Goal: Information Seeking & Learning: Learn about a topic

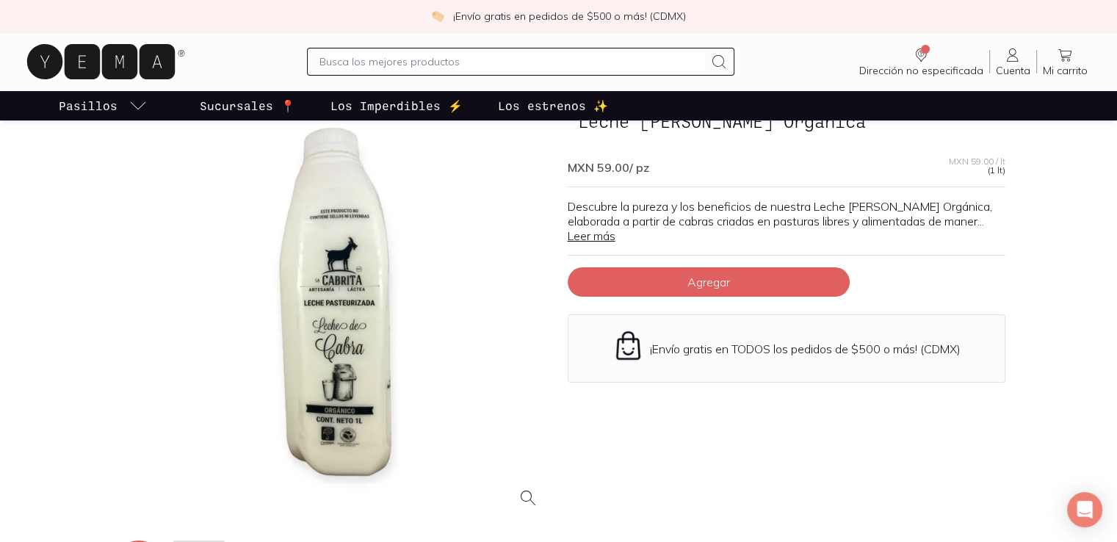
scroll to position [73, 0]
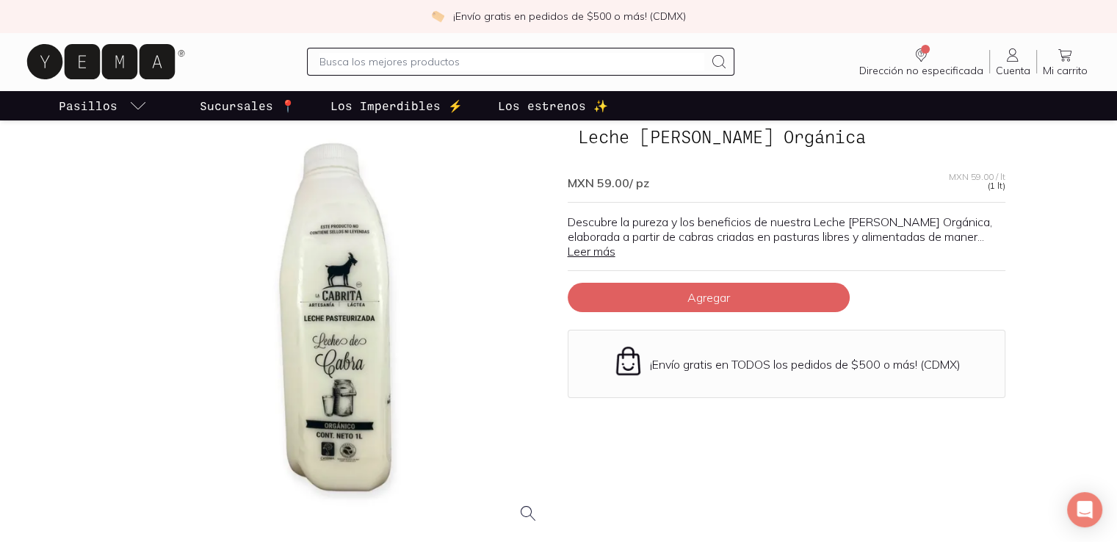
click at [603, 244] on link "Leer más" at bounding box center [592, 251] width 48 height 15
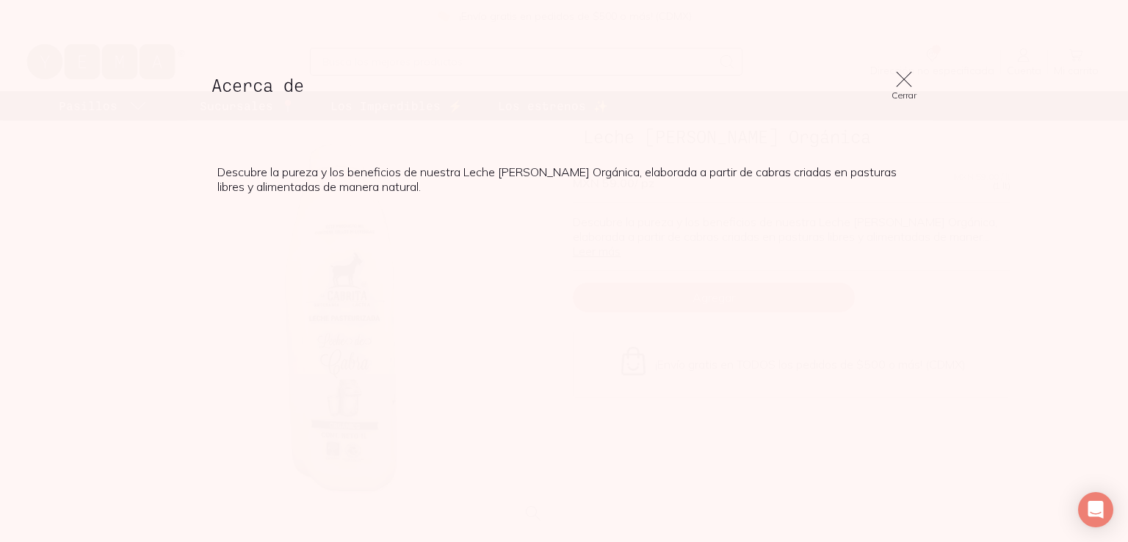
click at [904, 78] on icon at bounding box center [903, 79] width 15 height 15
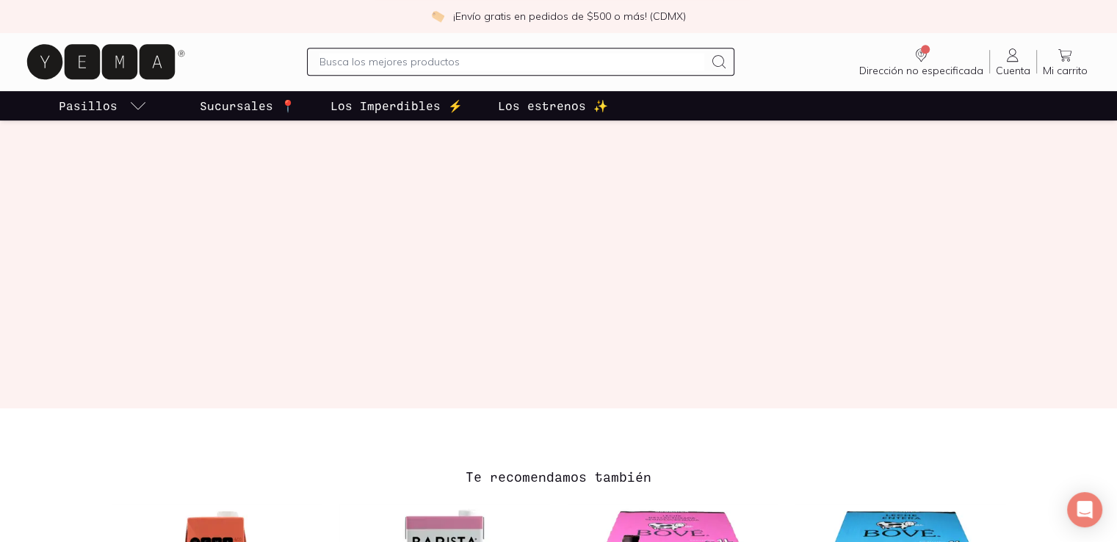
scroll to position [587, 0]
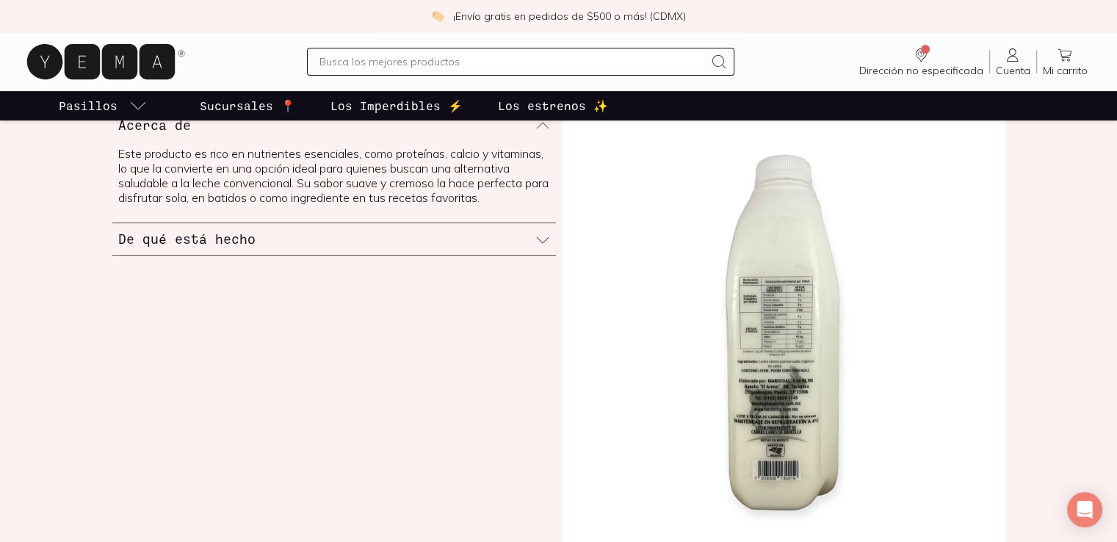
click at [399, 247] on div "De qué está hecho" at bounding box center [333, 239] width 443 height 32
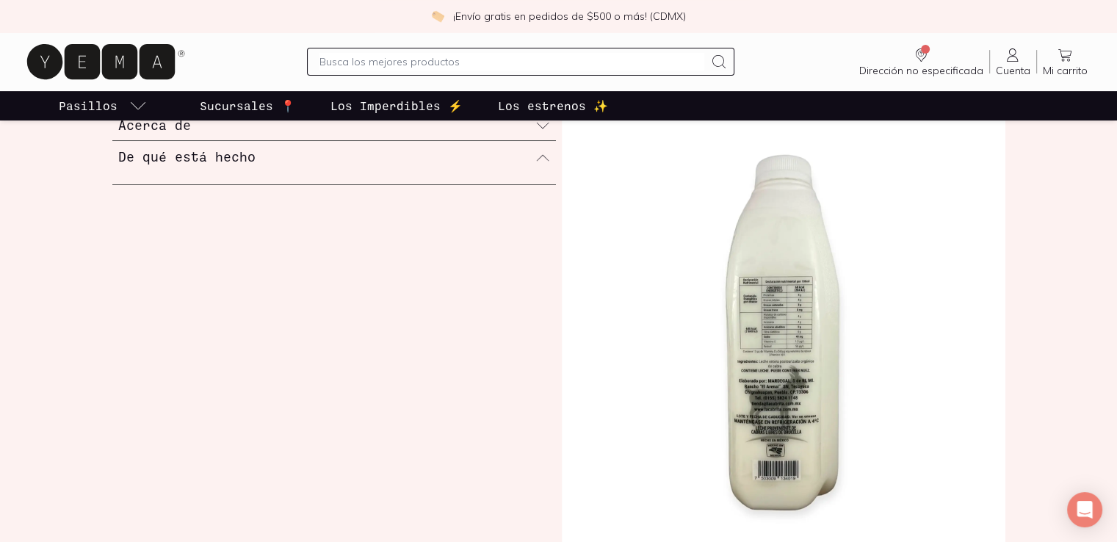
click at [374, 148] on div "De qué está hecho" at bounding box center [333, 156] width 443 height 31
click at [381, 156] on div "De qué está hecho" at bounding box center [333, 157] width 443 height 32
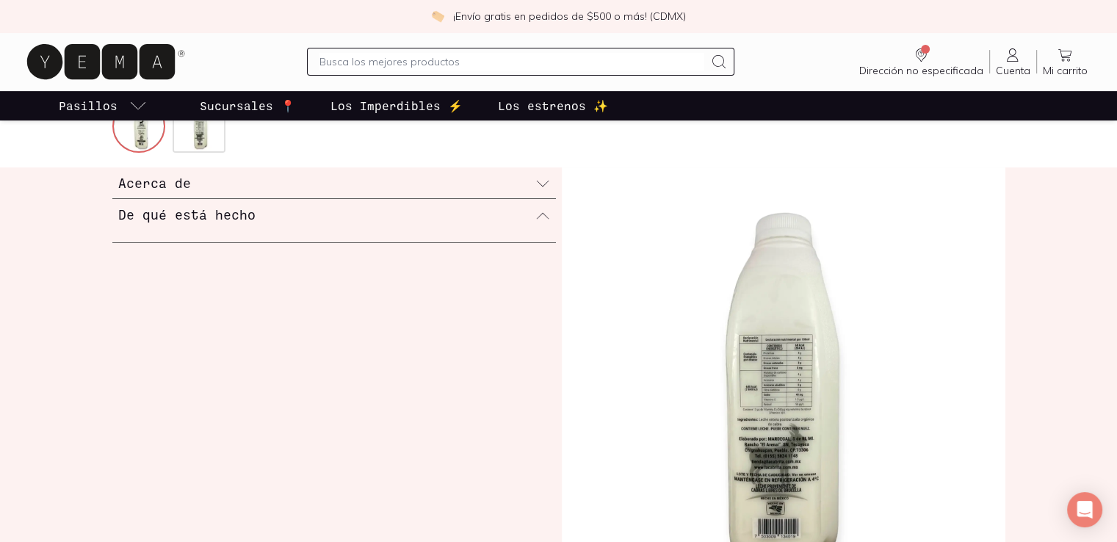
scroll to position [514, 0]
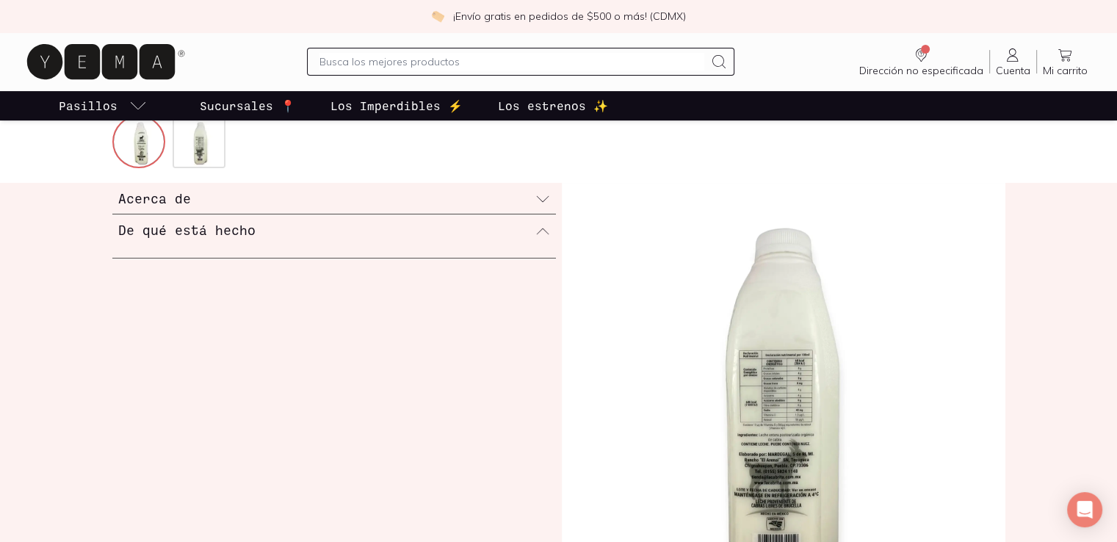
click at [442, 191] on div "Acerca de" at bounding box center [333, 199] width 443 height 32
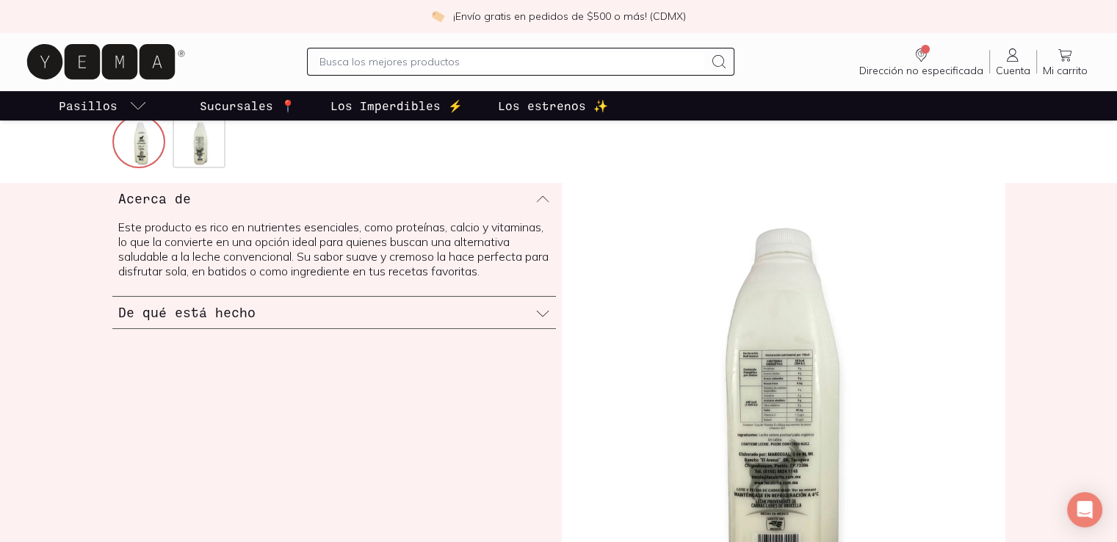
click at [805, 388] on img at bounding box center [783, 406] width 443 height 446
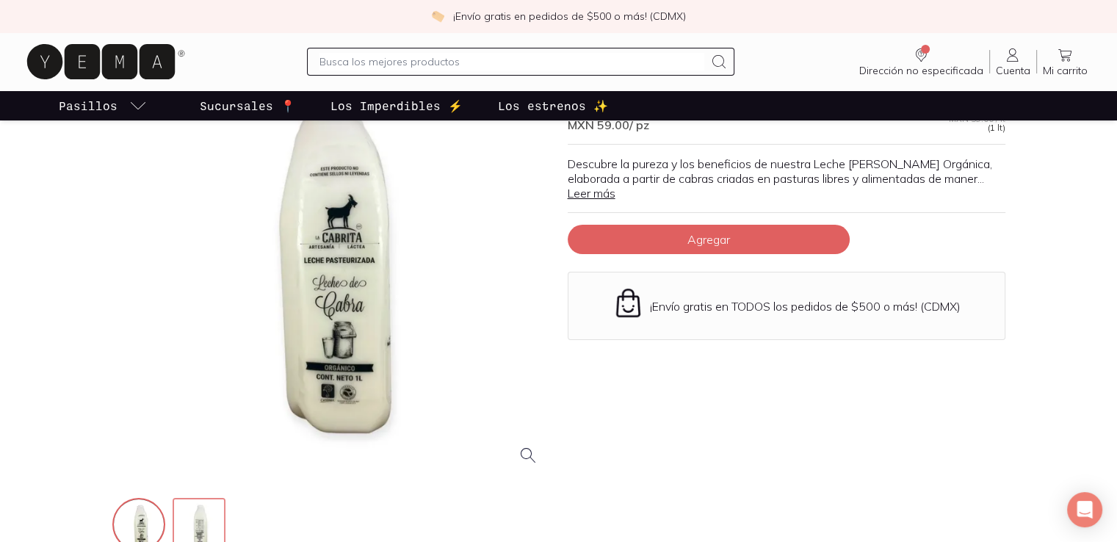
scroll to position [147, 0]
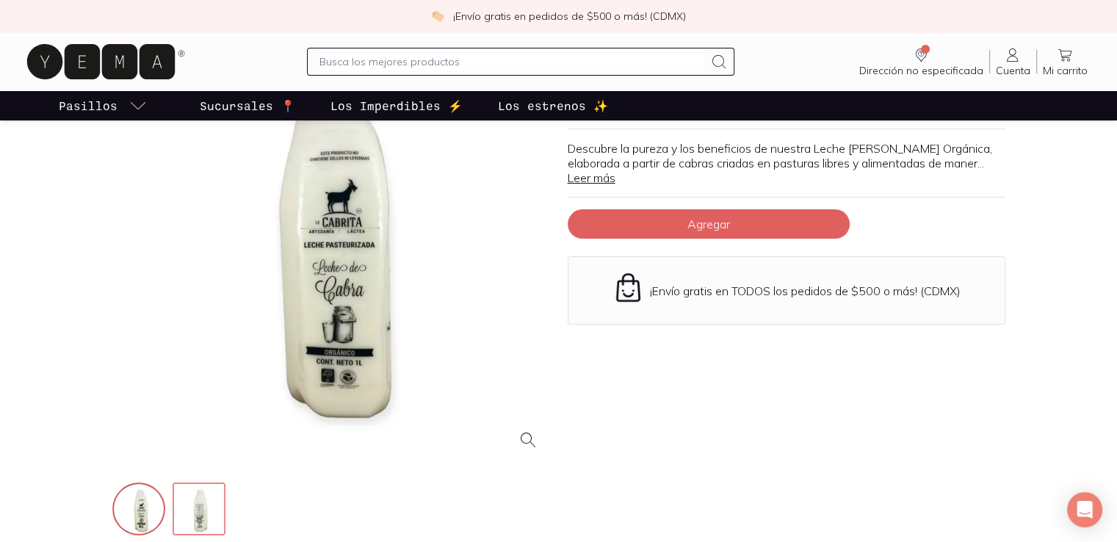
click at [217, 501] on img at bounding box center [200, 510] width 53 height 53
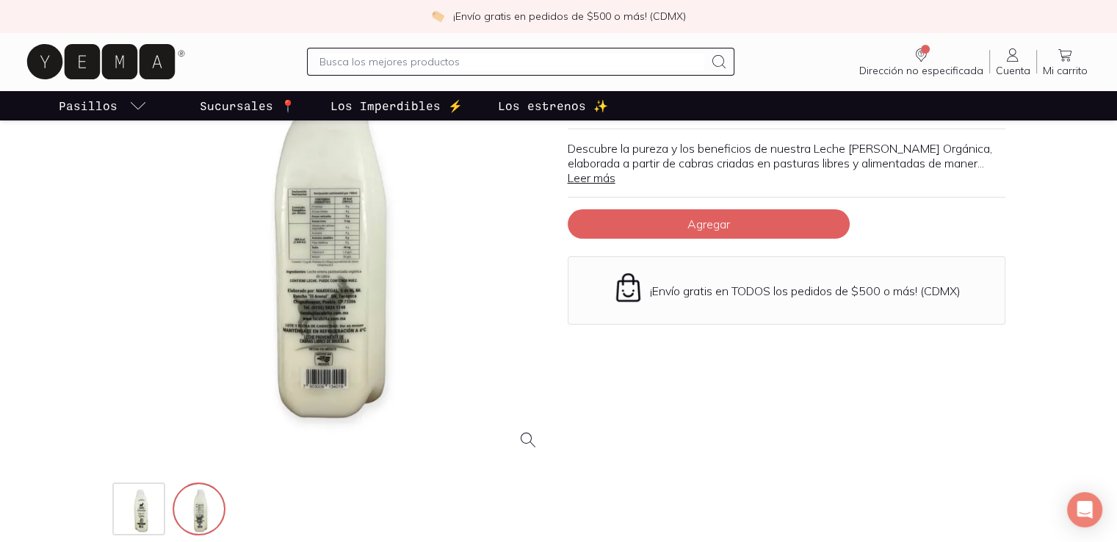
click at [328, 242] on div at bounding box center [331, 243] width 438 height 438
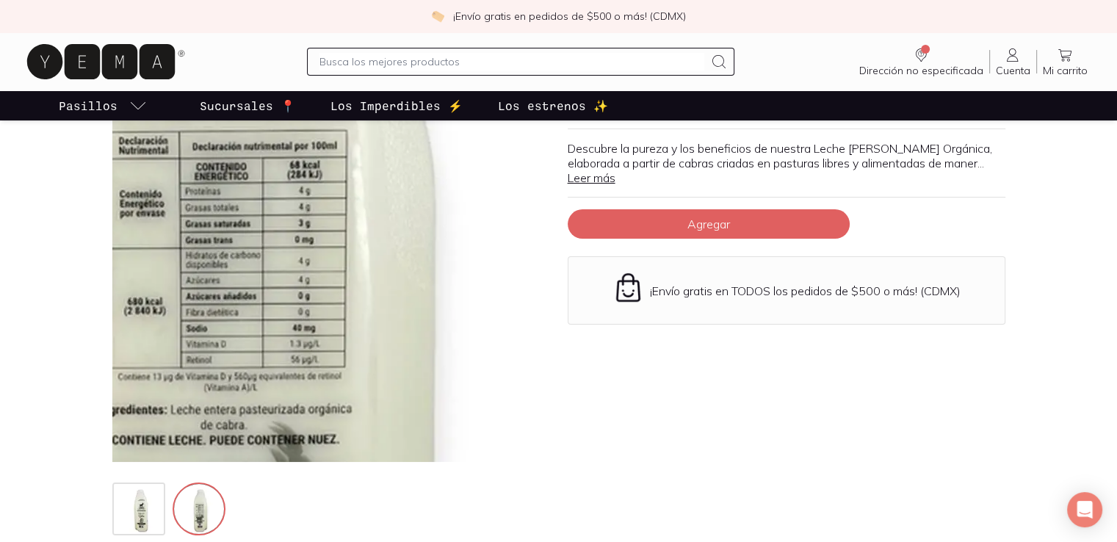
click at [365, 213] on img at bounding box center [250, 313] width 1468 height 1468
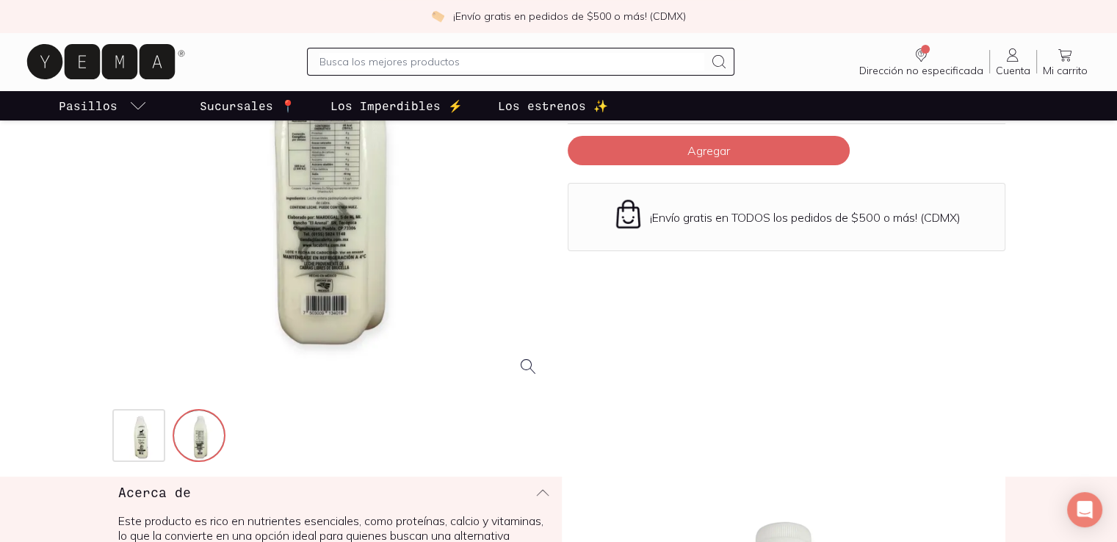
scroll to position [0, 0]
